Goal: Task Accomplishment & Management: Use online tool/utility

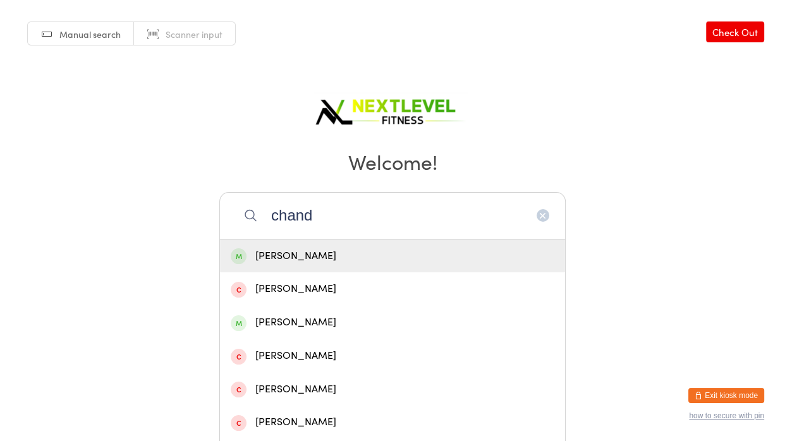
type input "chand"
click at [354, 248] on div "[PERSON_NAME]" at bounding box center [392, 256] width 323 height 17
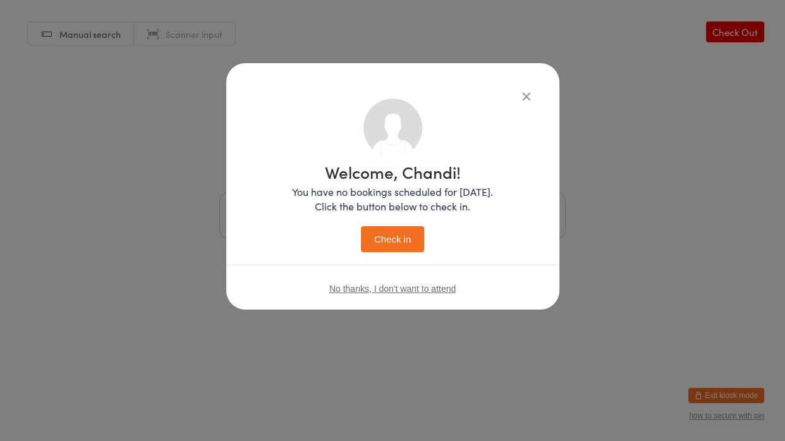
click at [361, 226] on button "Check in" at bounding box center [392, 239] width 63 height 26
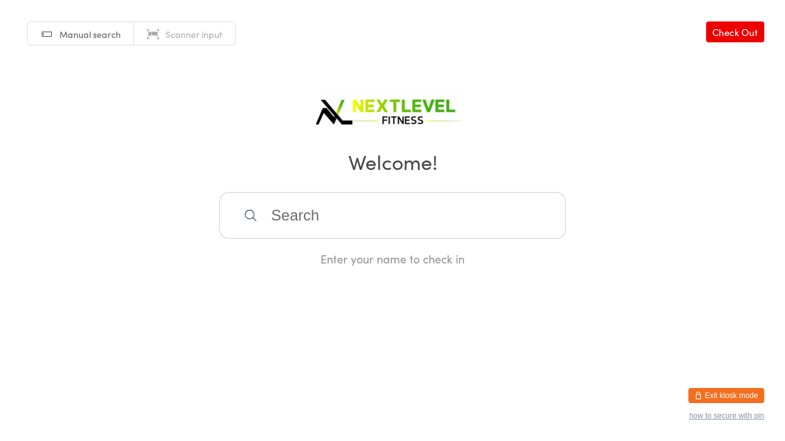
click at [270, 207] on input "search" at bounding box center [392, 215] width 346 height 47
type input "beverley"
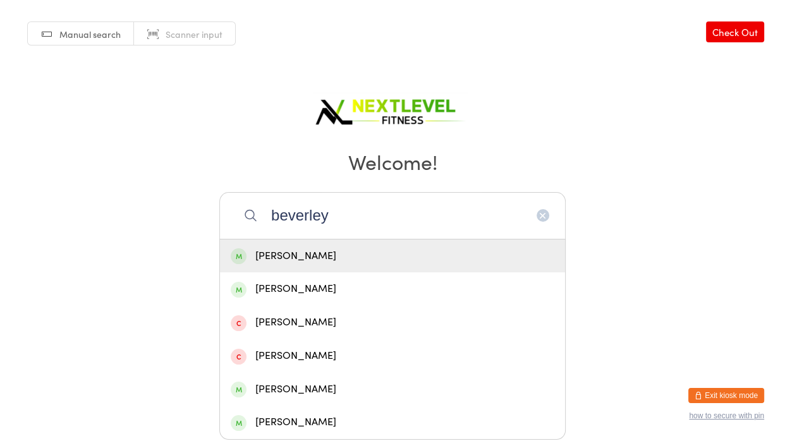
click at [260, 265] on div "[PERSON_NAME]" at bounding box center [392, 255] width 345 height 33
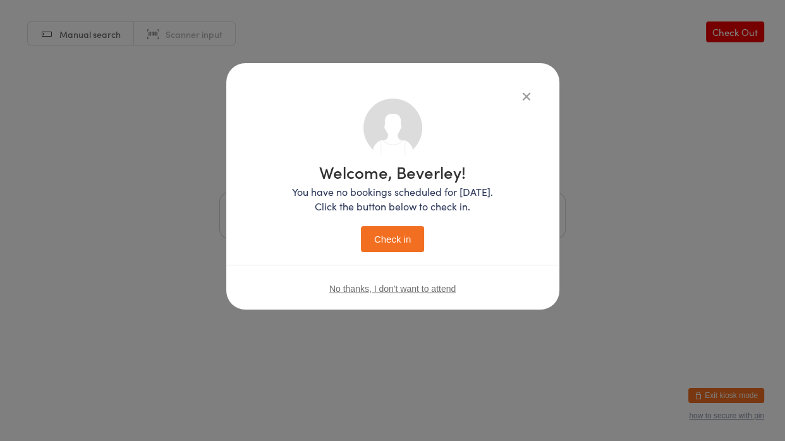
click at [402, 248] on button "Check in" at bounding box center [392, 239] width 63 height 26
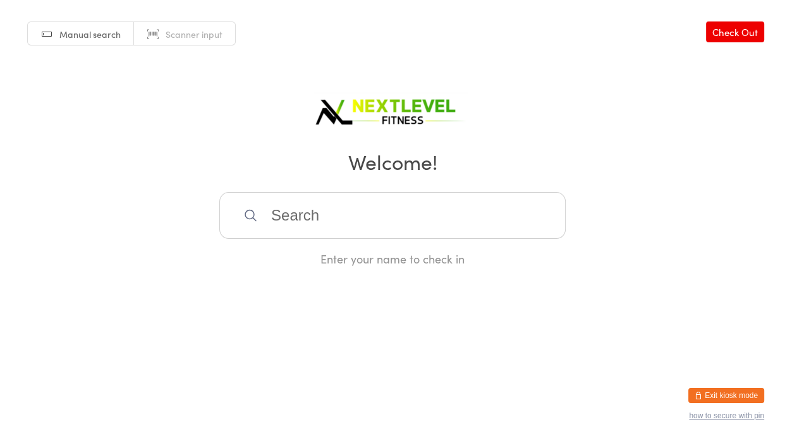
click at [280, 205] on input "search" at bounding box center [392, 215] width 346 height 47
type input "[PERSON_NAME]"
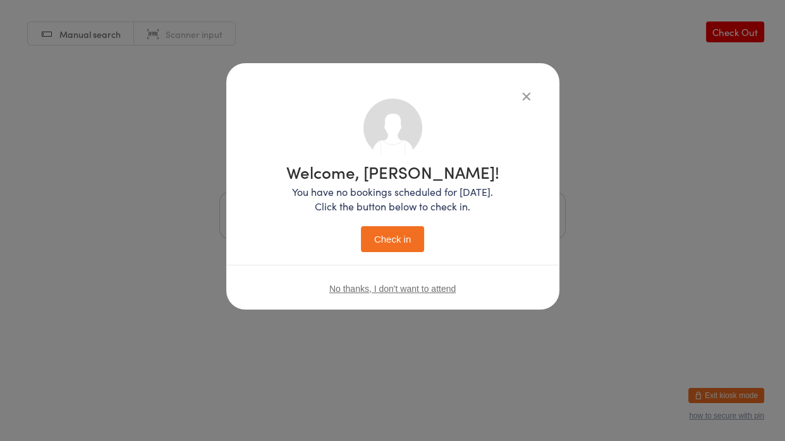
click at [361, 226] on button "Check in" at bounding box center [392, 239] width 63 height 26
